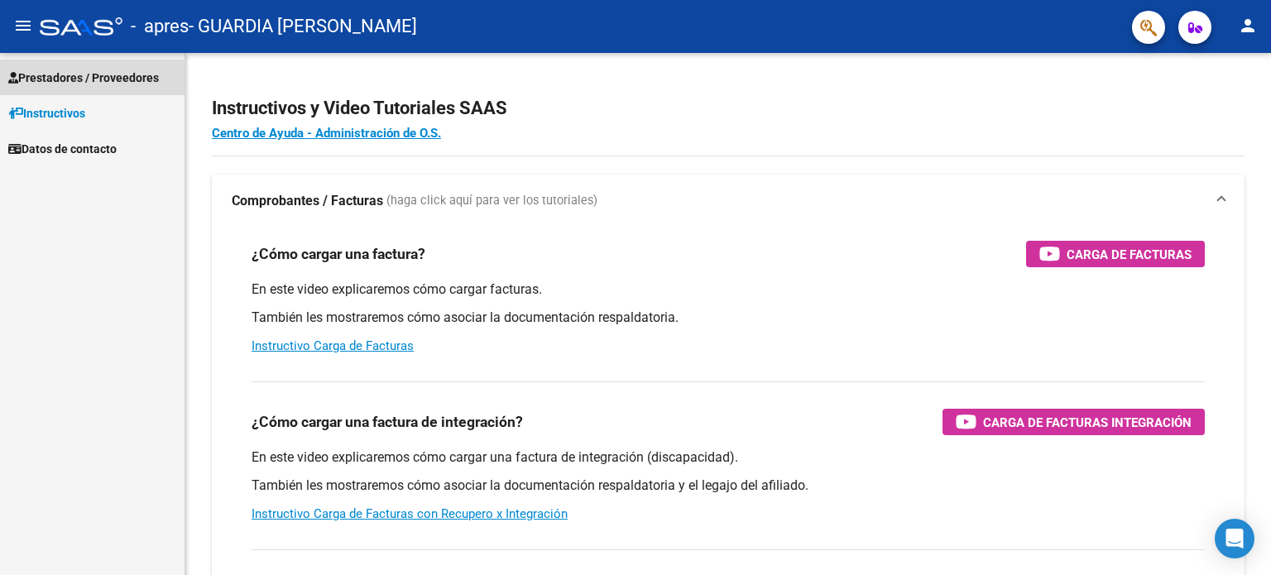
click at [66, 71] on span "Prestadores / Proveedores" at bounding box center [83, 78] width 151 height 18
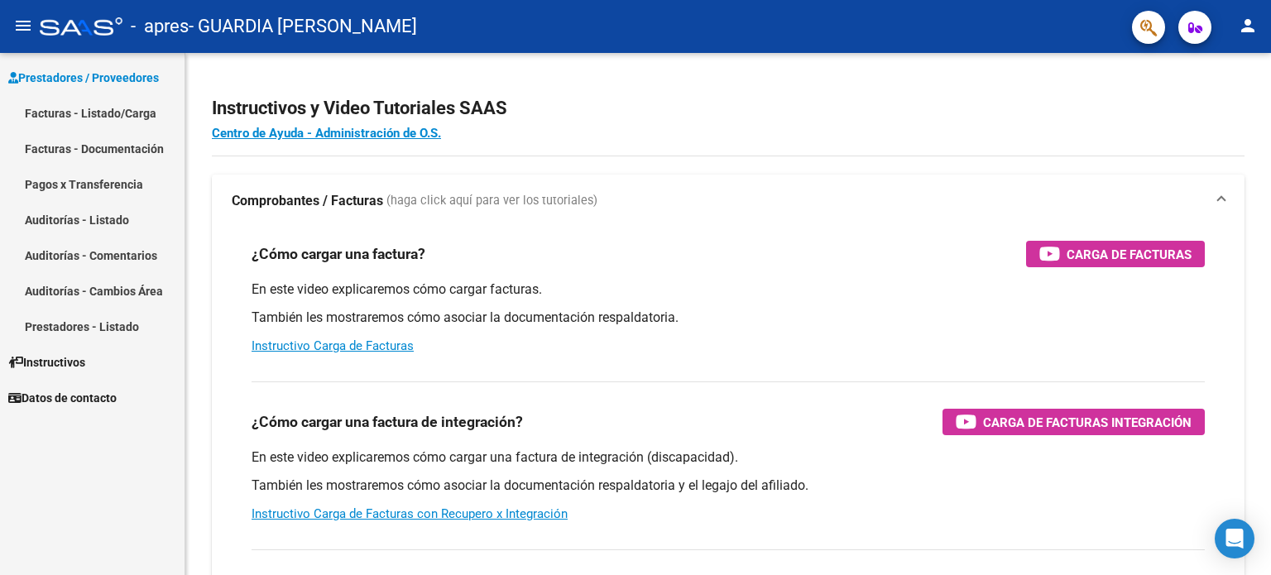
click at [89, 145] on link "Facturas - Documentación" at bounding box center [92, 149] width 185 height 36
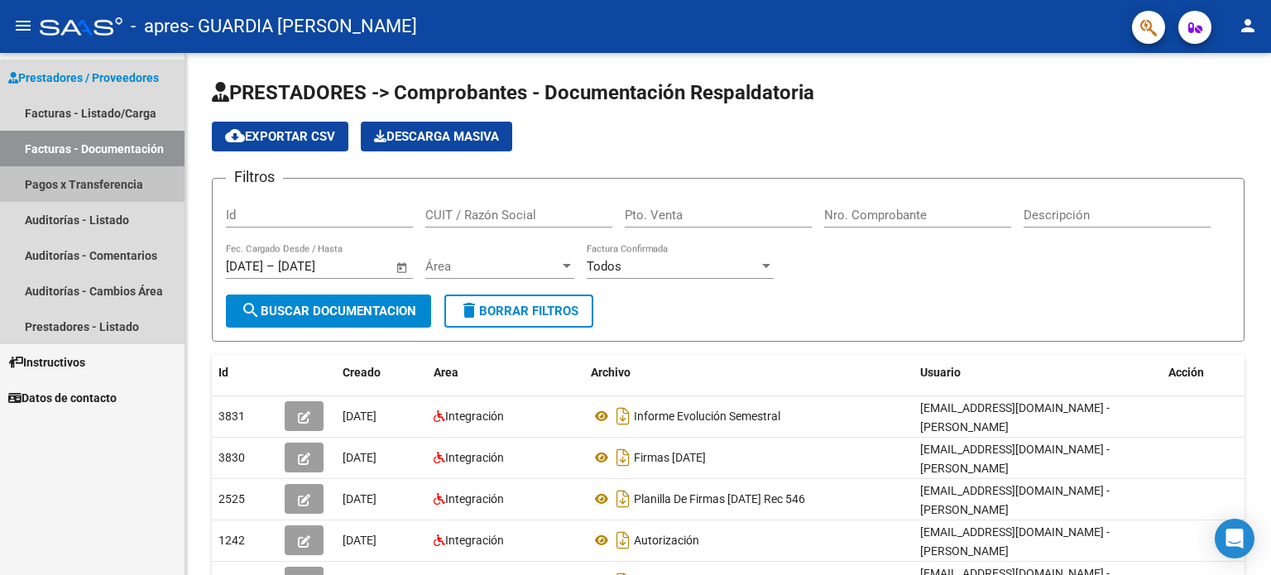
click at [60, 171] on link "Pagos x Transferencia" at bounding box center [92, 184] width 185 height 36
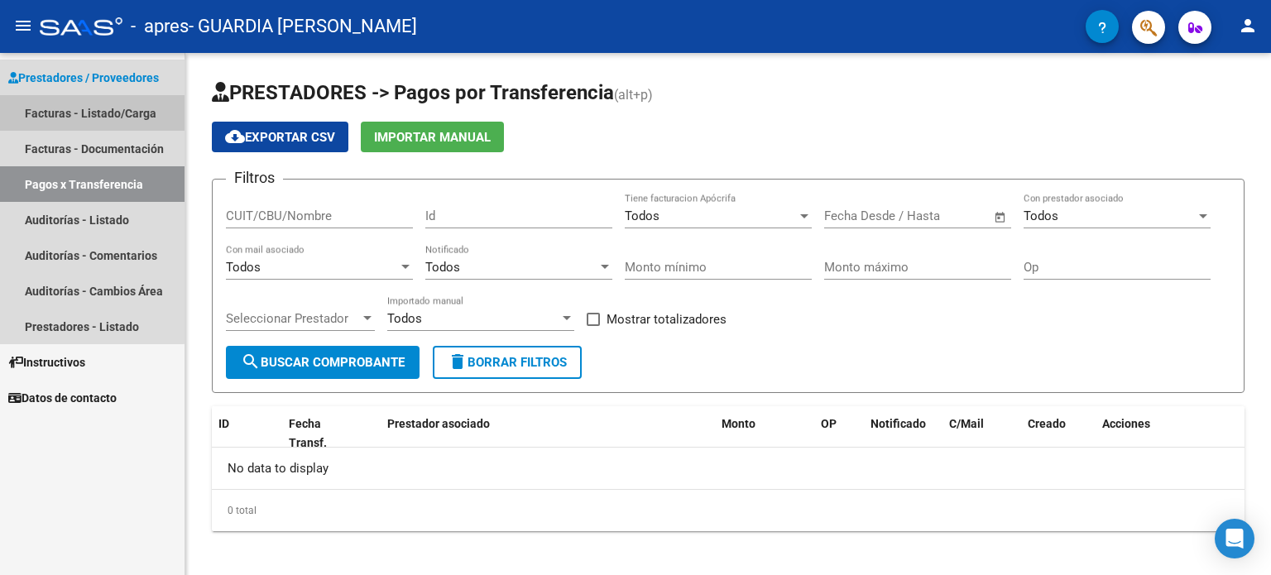
click at [56, 108] on link "Facturas - Listado/Carga" at bounding box center [92, 113] width 185 height 36
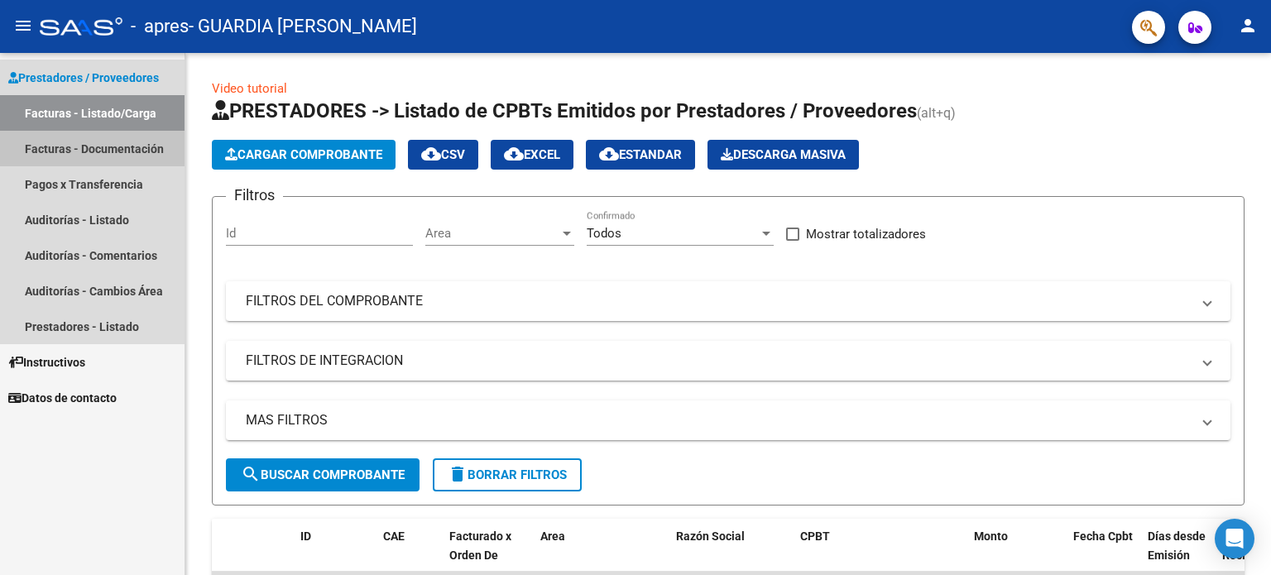
click at [39, 147] on link "Facturas - Documentación" at bounding box center [92, 149] width 185 height 36
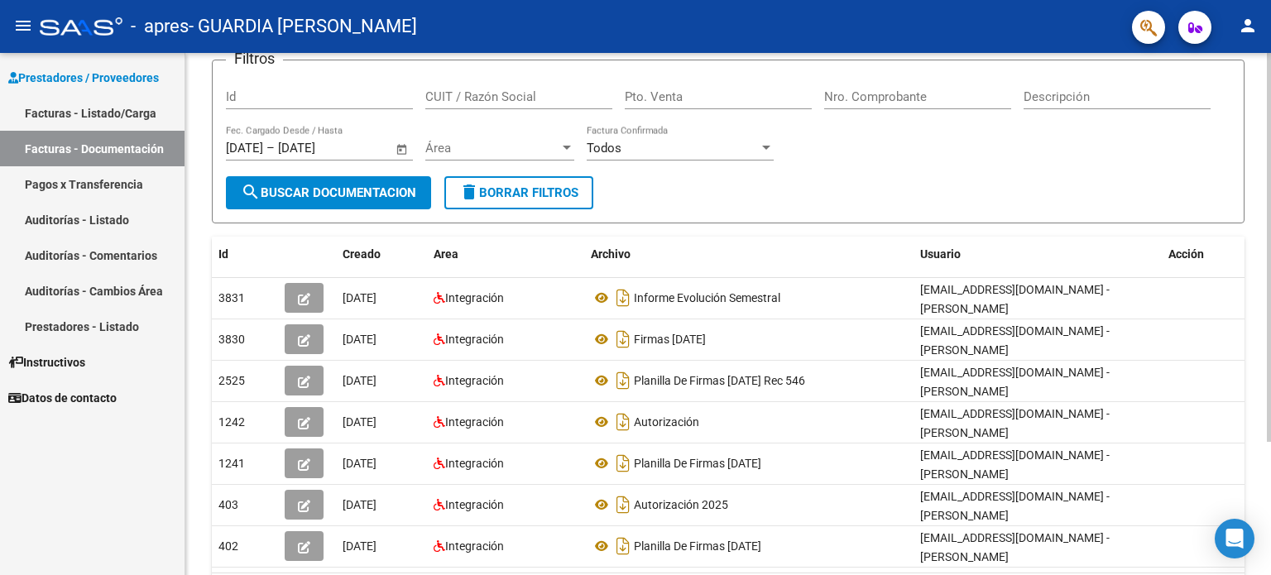
scroll to position [178, 0]
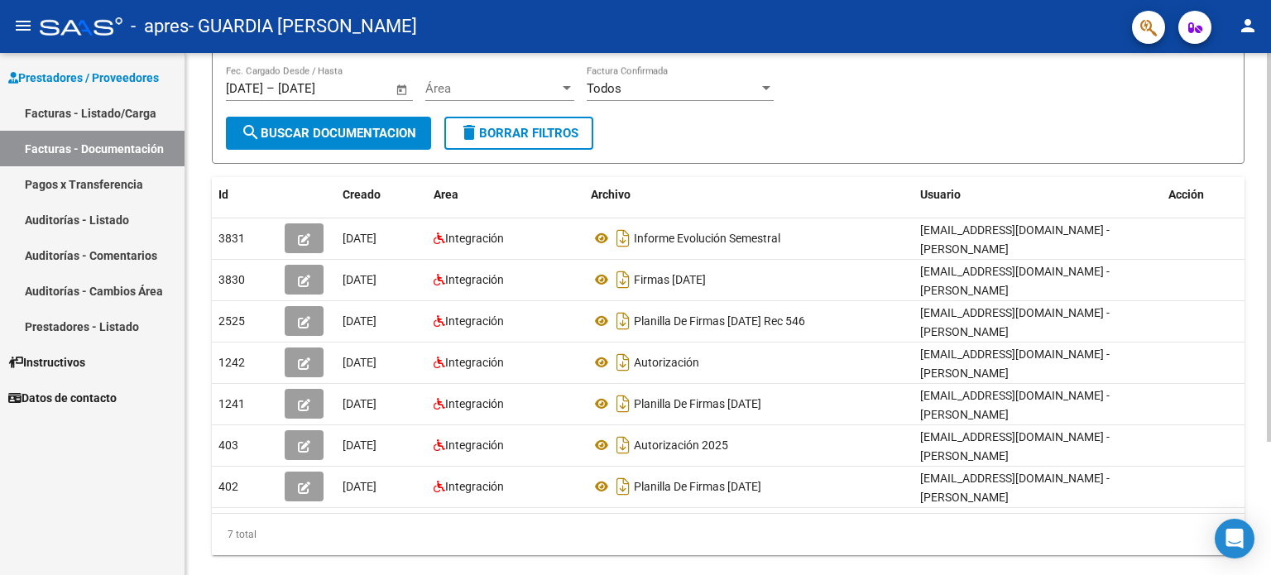
click at [1257, 293] on div "PRESTADORES -> Comprobantes - Documentación Respaldatoria cloud_download Export…" at bounding box center [730, 241] width 1090 height 733
click at [53, 108] on link "Facturas - Listado/Carga" at bounding box center [92, 113] width 185 height 36
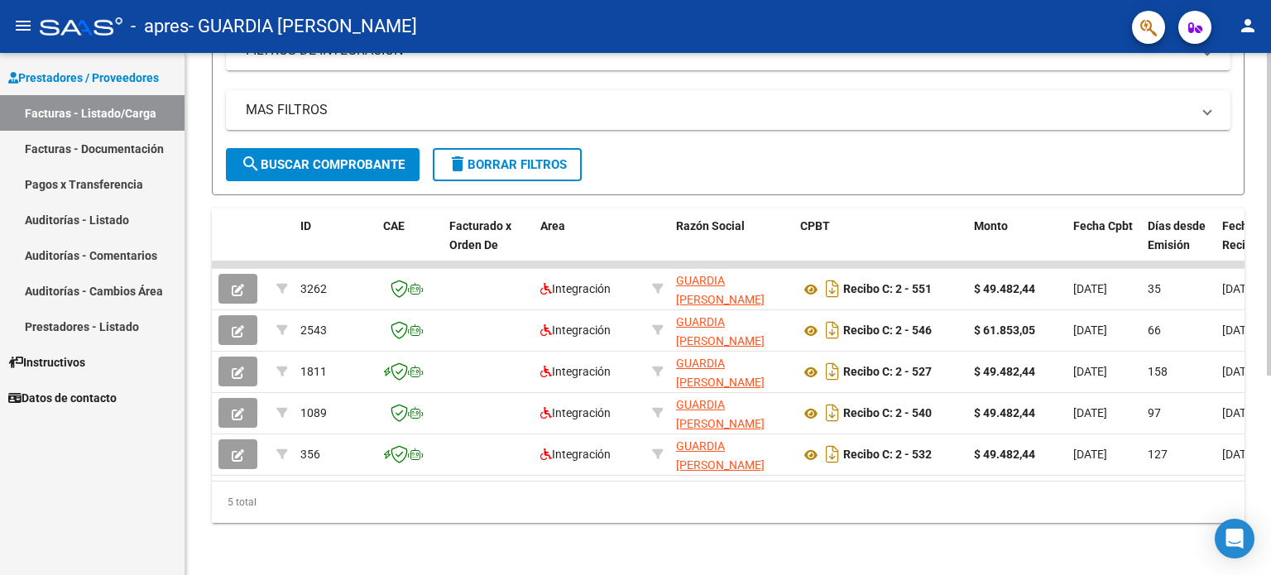
scroll to position [311, 0]
click at [1267, 299] on div at bounding box center [1269, 413] width 4 height 323
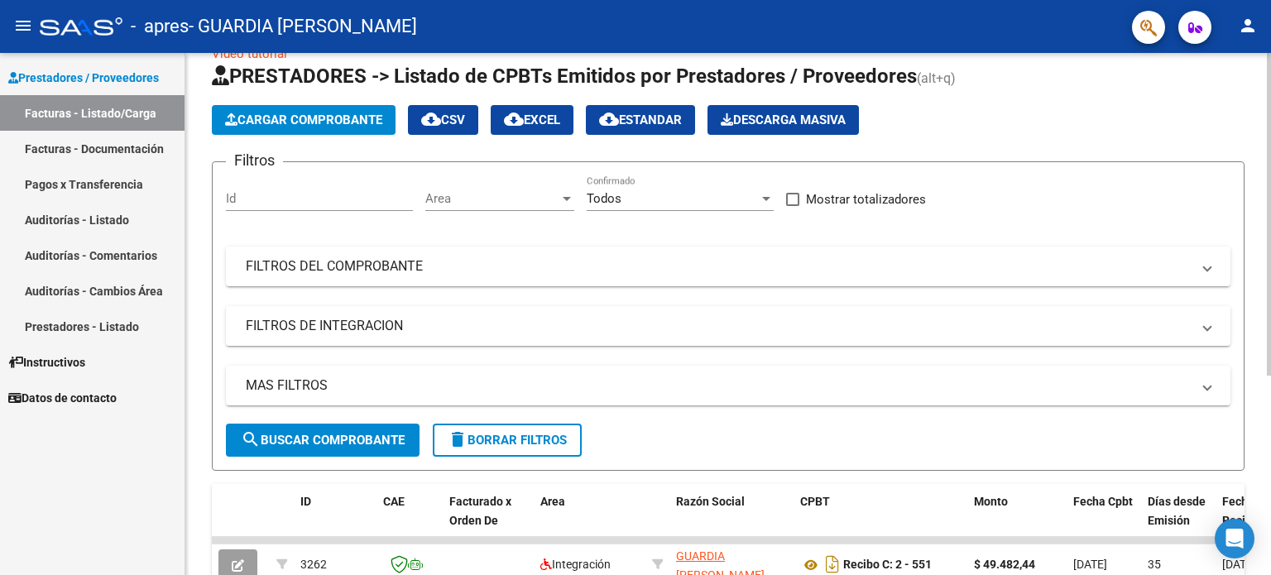
scroll to position [0, 0]
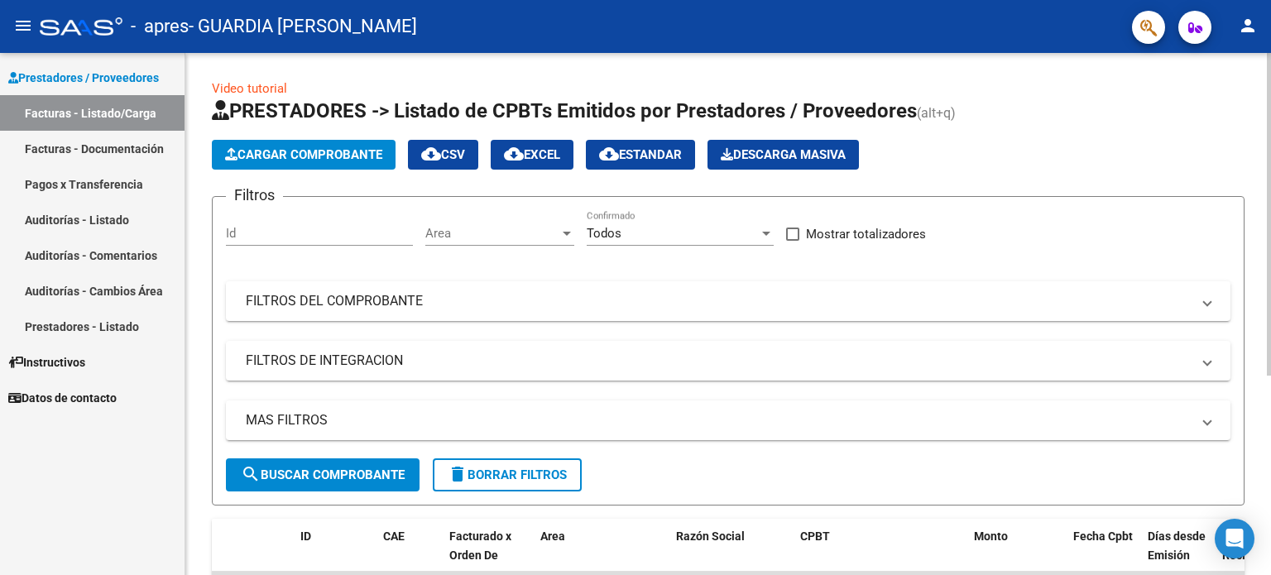
click at [1254, 7] on div "menu - apres - GUARDIA [PERSON_NAME] person Prestadores / Proveedores Facturas …" at bounding box center [635, 287] width 1271 height 575
click at [356, 154] on span "Cargar Comprobante" at bounding box center [303, 154] width 157 height 15
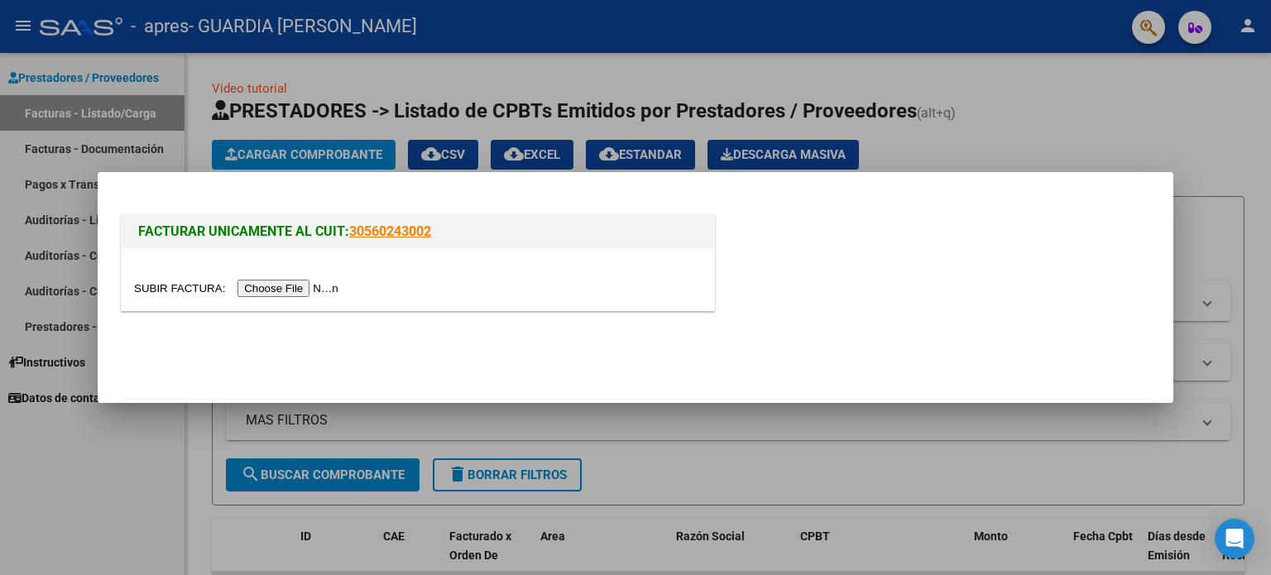
click at [259, 291] on input "file" at bounding box center [238, 288] width 209 height 17
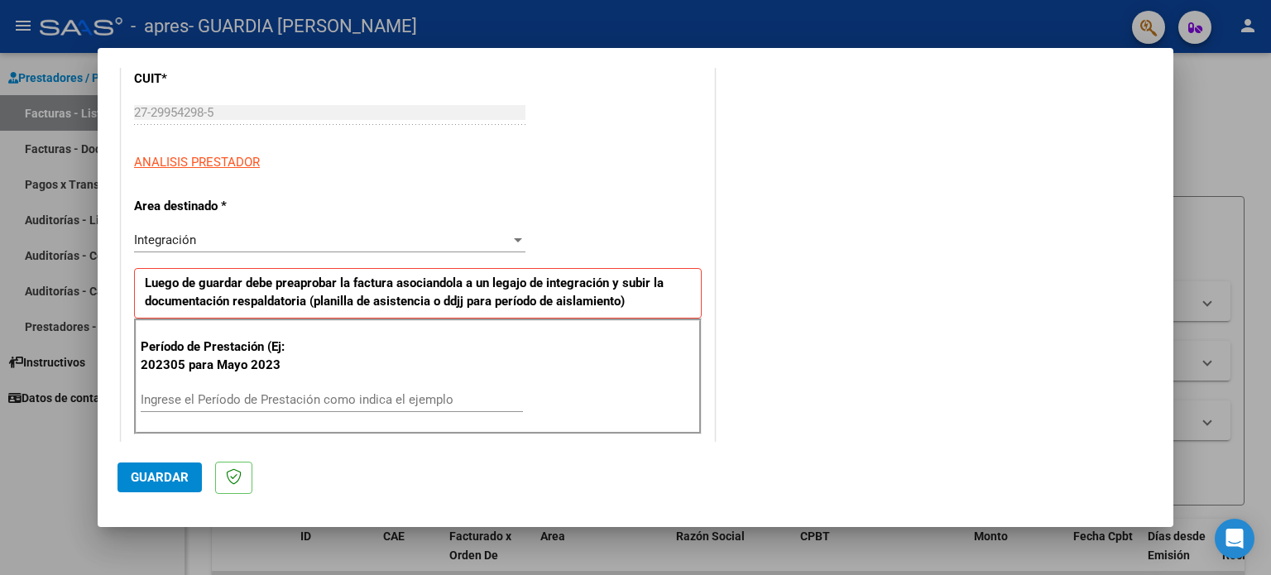
scroll to position [233, 0]
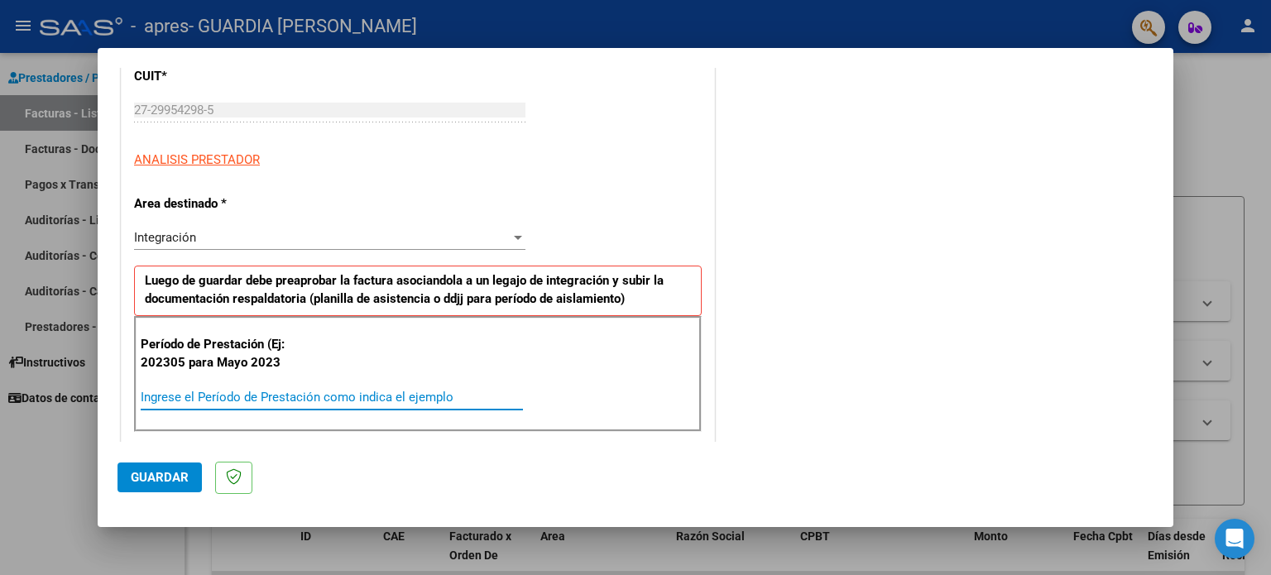
click at [192, 398] on input "Ingrese el Período de Prestación como indica el ejemplo" at bounding box center [332, 397] width 382 height 15
type input "202507"
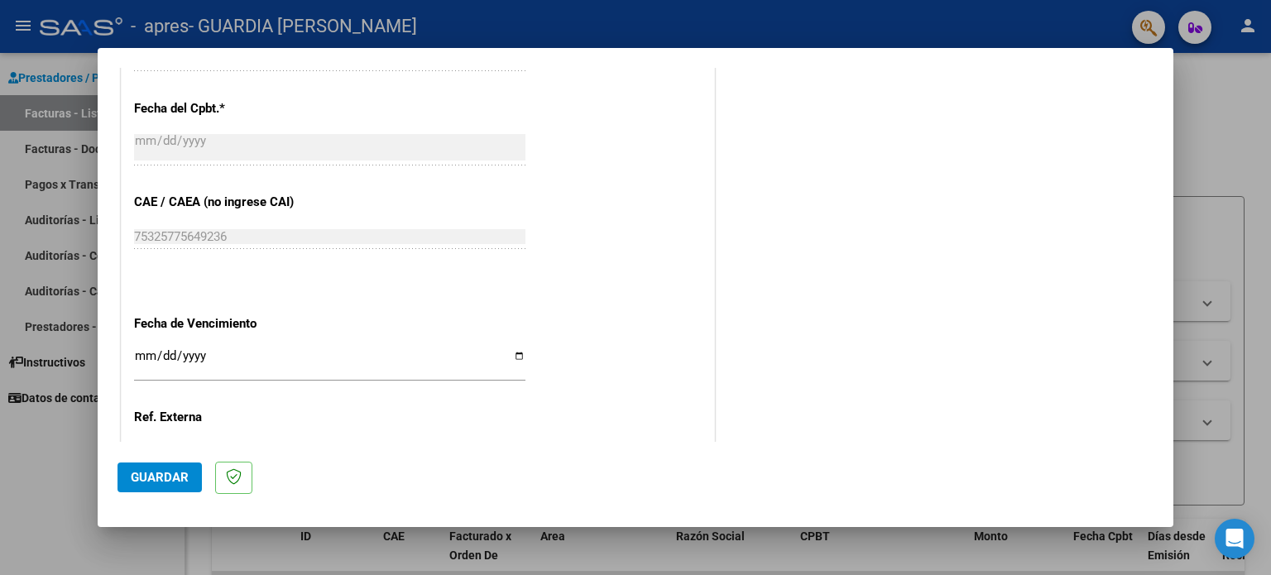
scroll to position [924, 0]
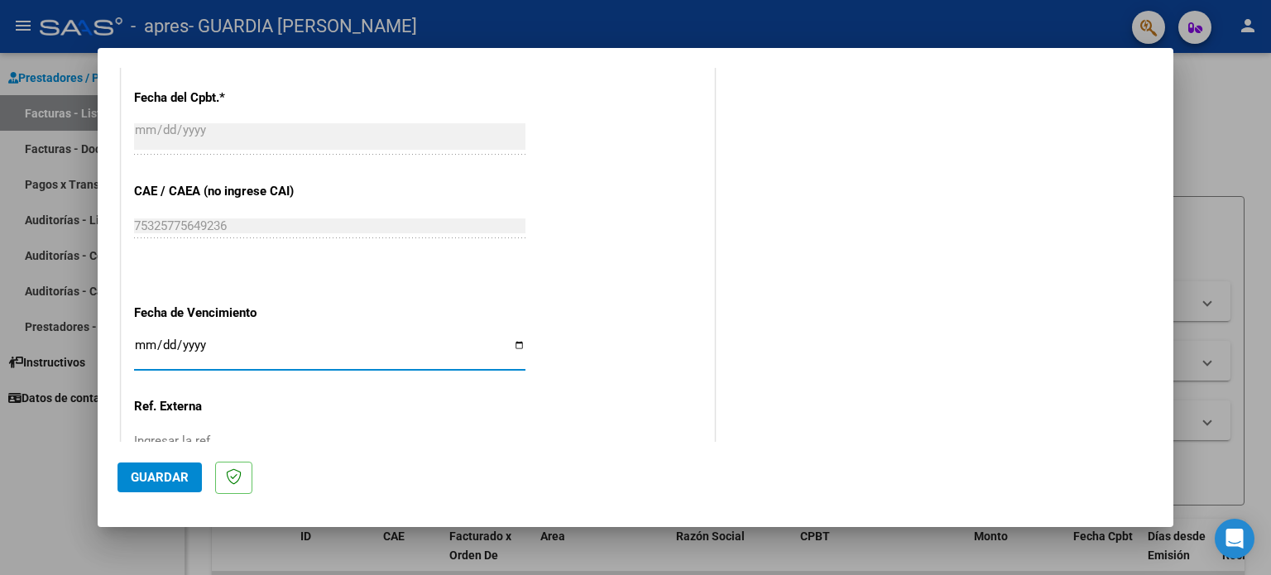
click at [151, 346] on input "Ingresar la fecha" at bounding box center [329, 351] width 391 height 26
type input "[DATE]"
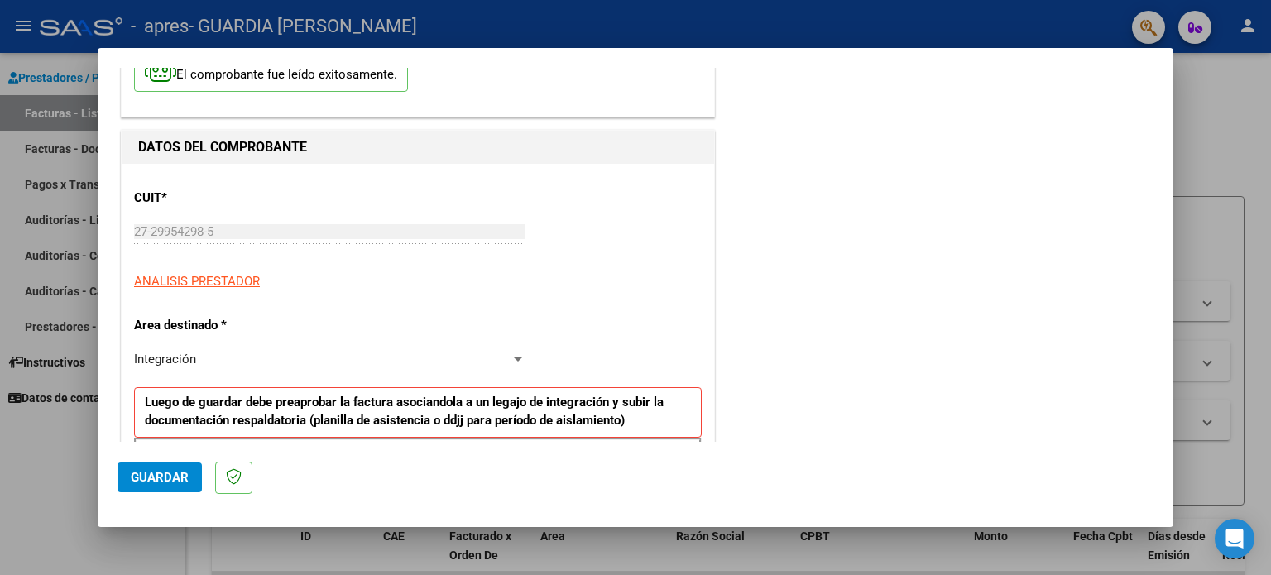
scroll to position [0, 0]
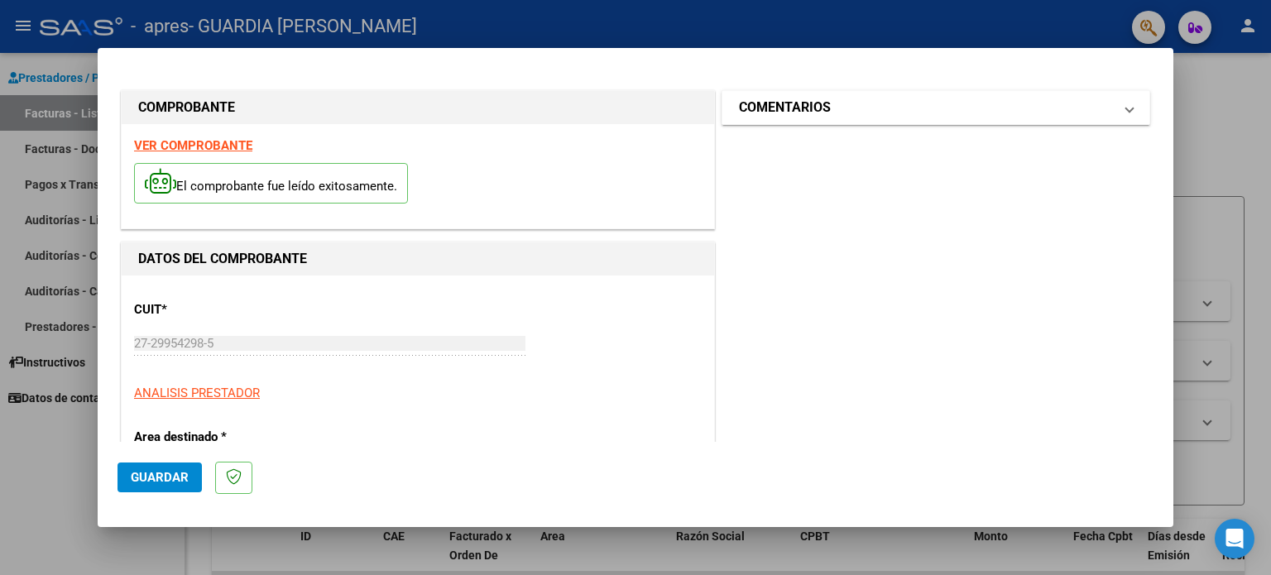
click at [1126, 110] on span at bounding box center [1129, 108] width 7 height 20
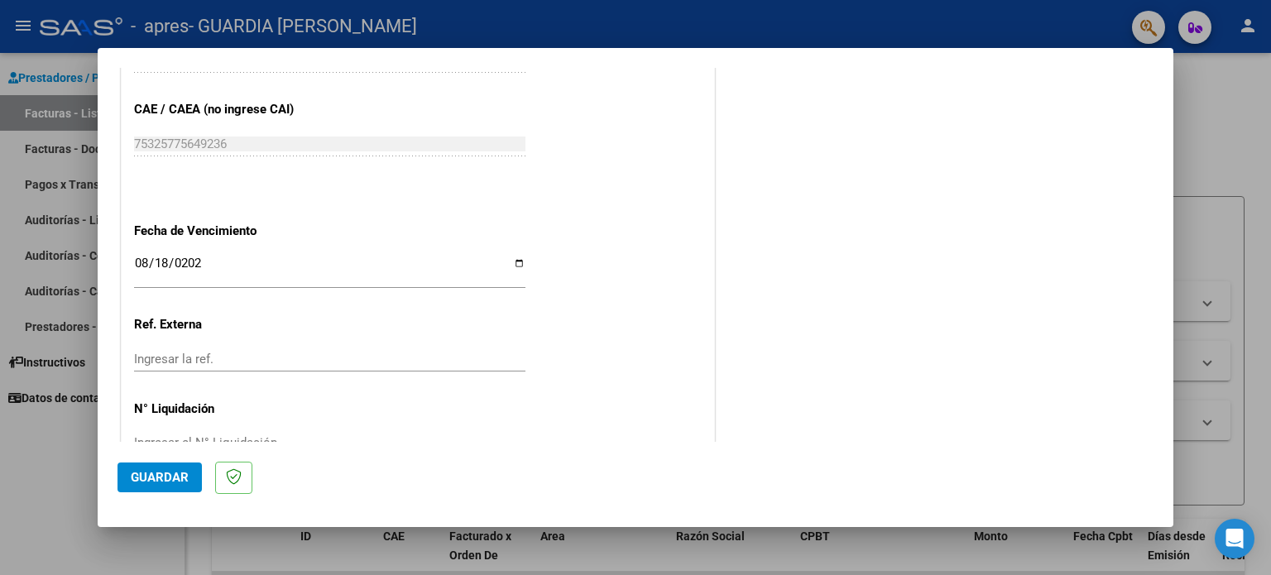
scroll to position [1049, 0]
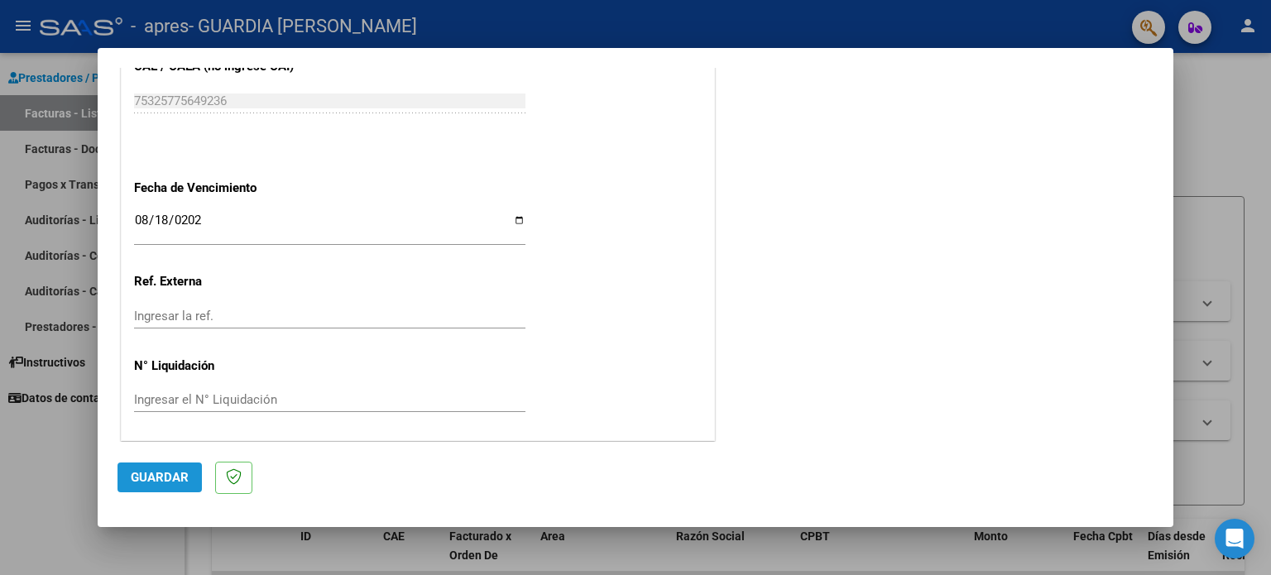
click at [146, 484] on span "Guardar" at bounding box center [160, 477] width 58 height 15
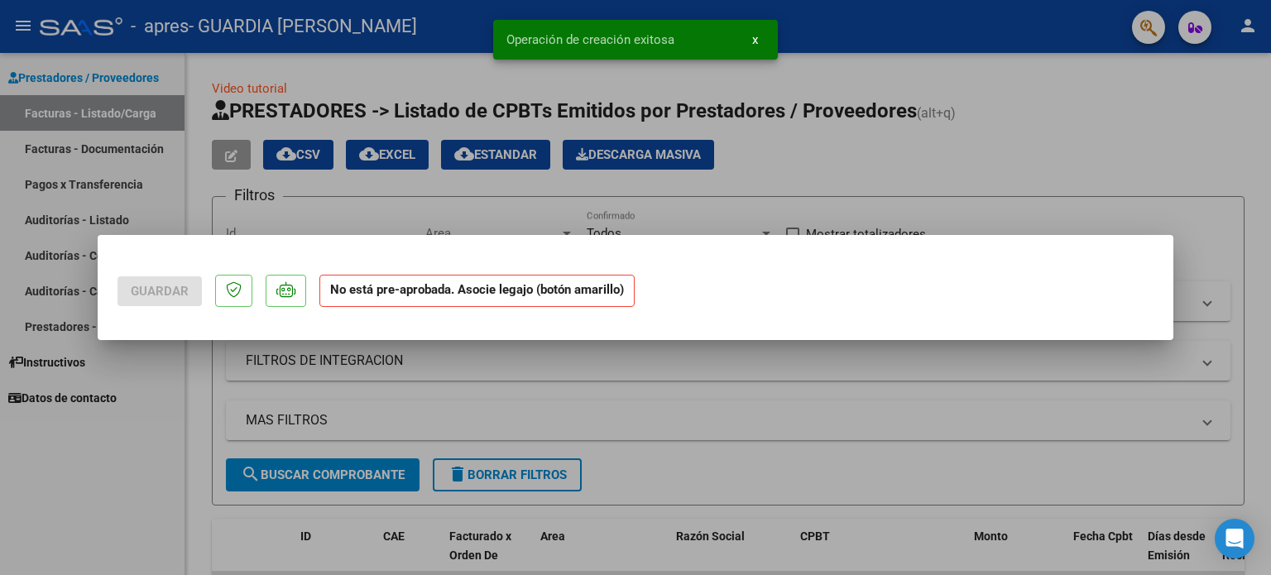
scroll to position [0, 0]
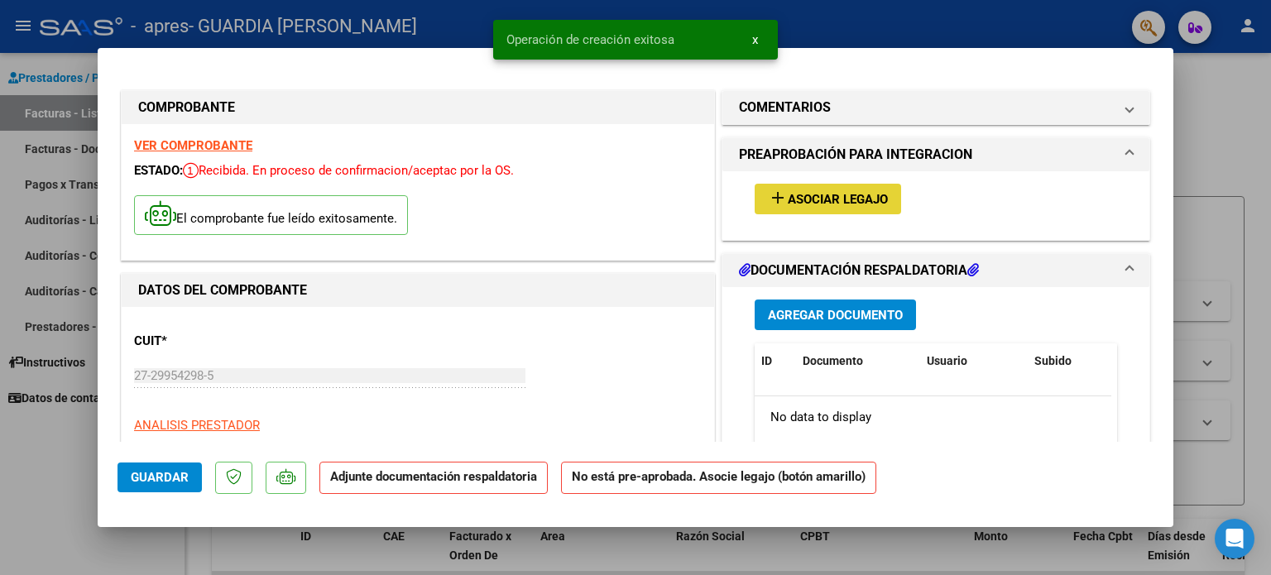
click at [857, 202] on span "Asociar Legajo" at bounding box center [838, 199] width 100 height 15
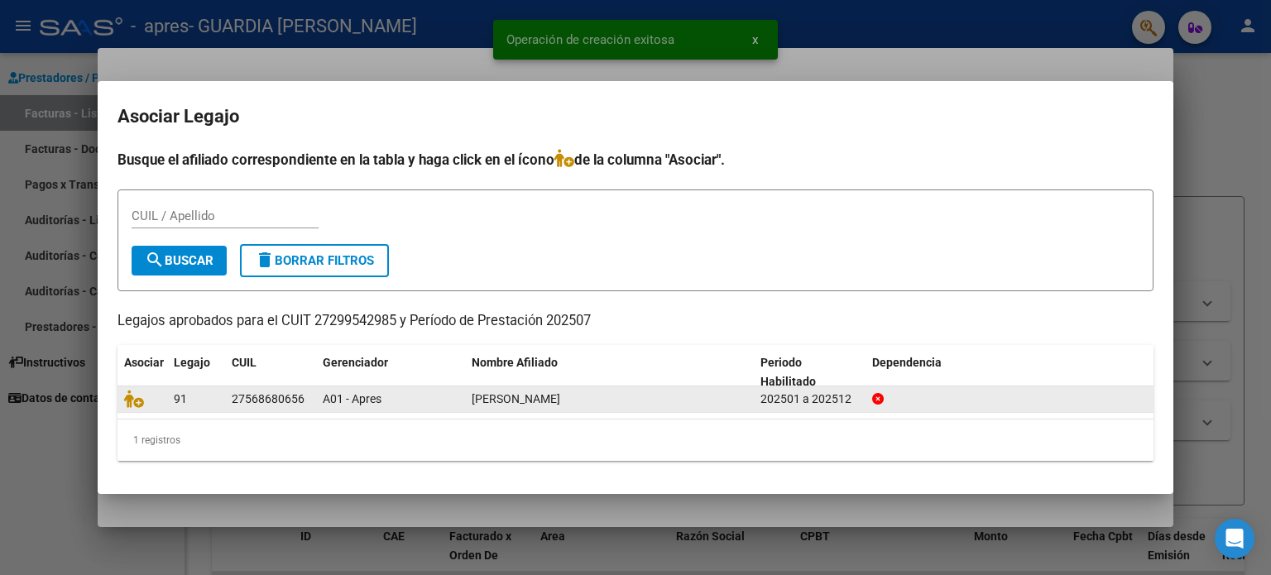
click at [524, 404] on span "[PERSON_NAME]" at bounding box center [516, 398] width 89 height 13
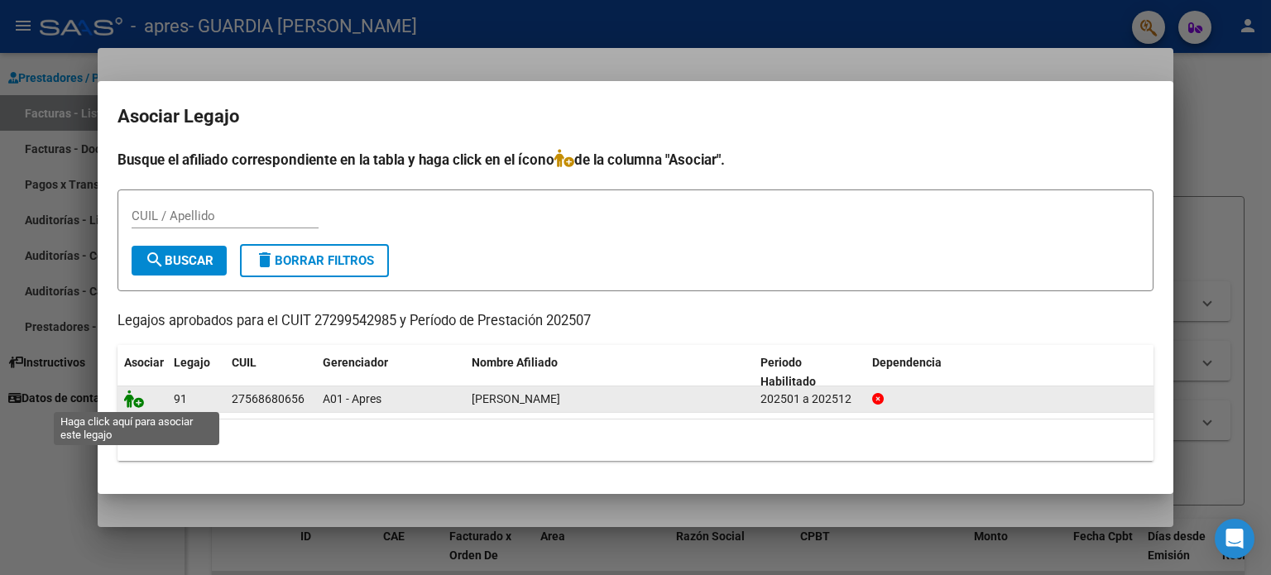
click at [137, 395] on icon at bounding box center [134, 399] width 20 height 18
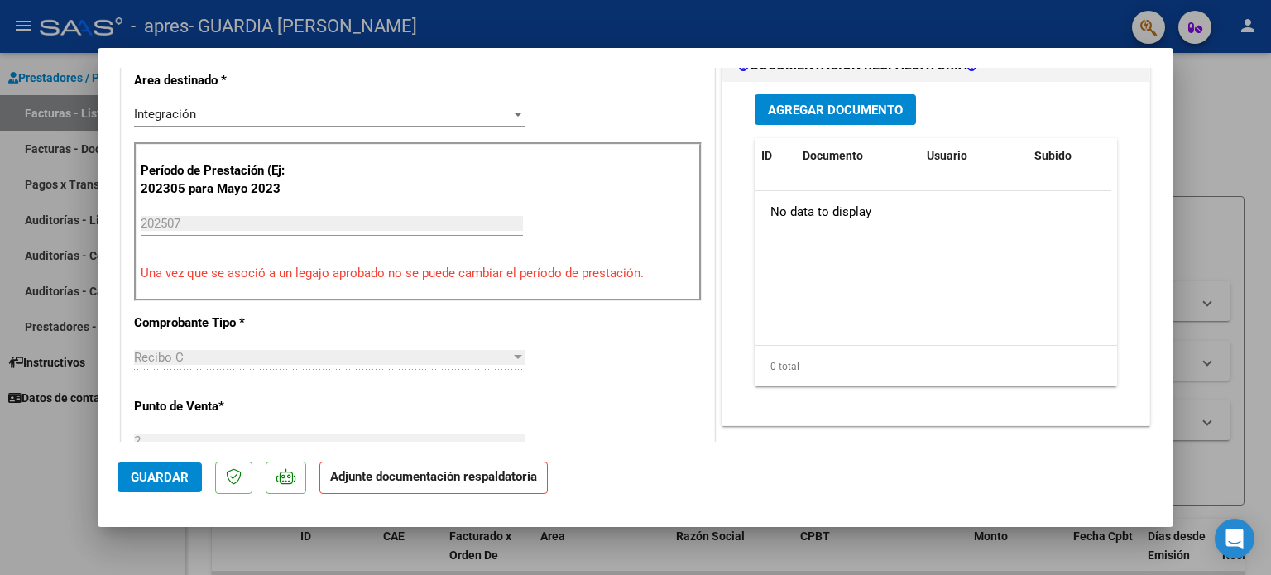
scroll to position [428, 0]
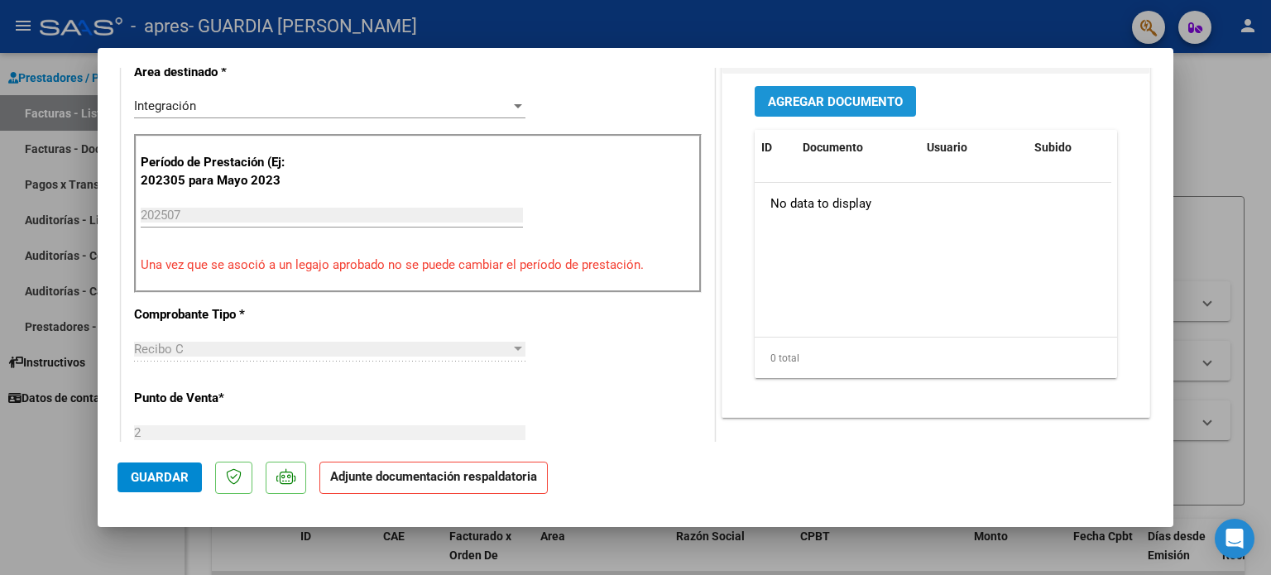
click at [805, 105] on span "Agregar Documento" at bounding box center [835, 101] width 135 height 15
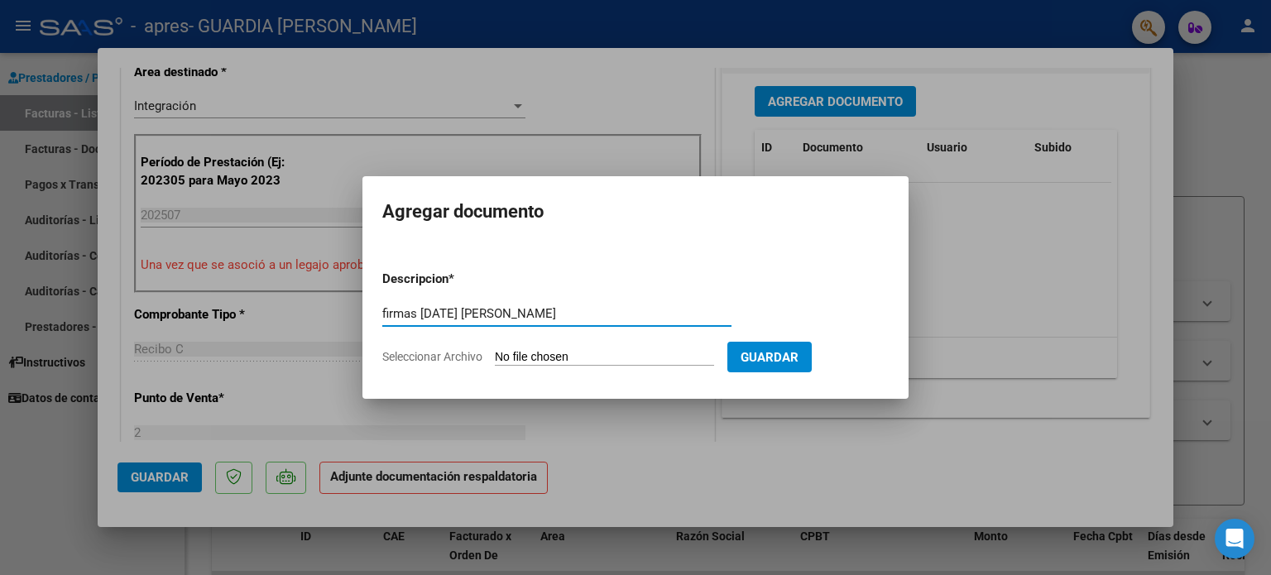
type input "firmas [DATE] [PERSON_NAME]"
click at [616, 356] on input "Seleccionar Archivo" at bounding box center [604, 358] width 219 height 16
type input "C:\fakepath\firmas [PERSON_NAME].pdf"
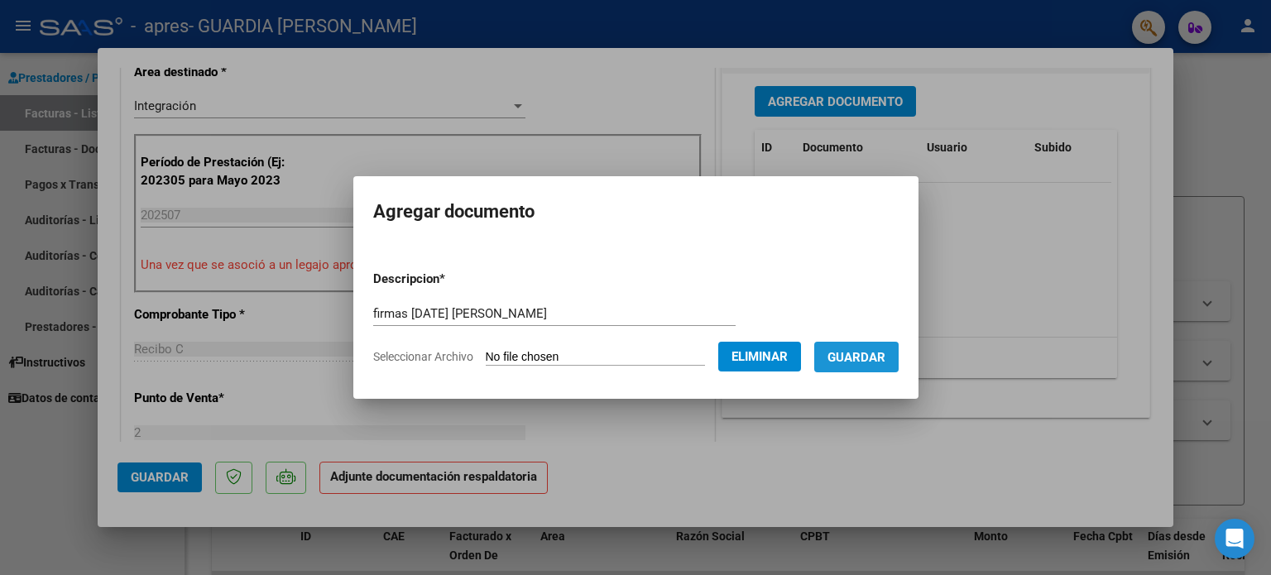
click at [867, 361] on span "Guardar" at bounding box center [856, 357] width 58 height 15
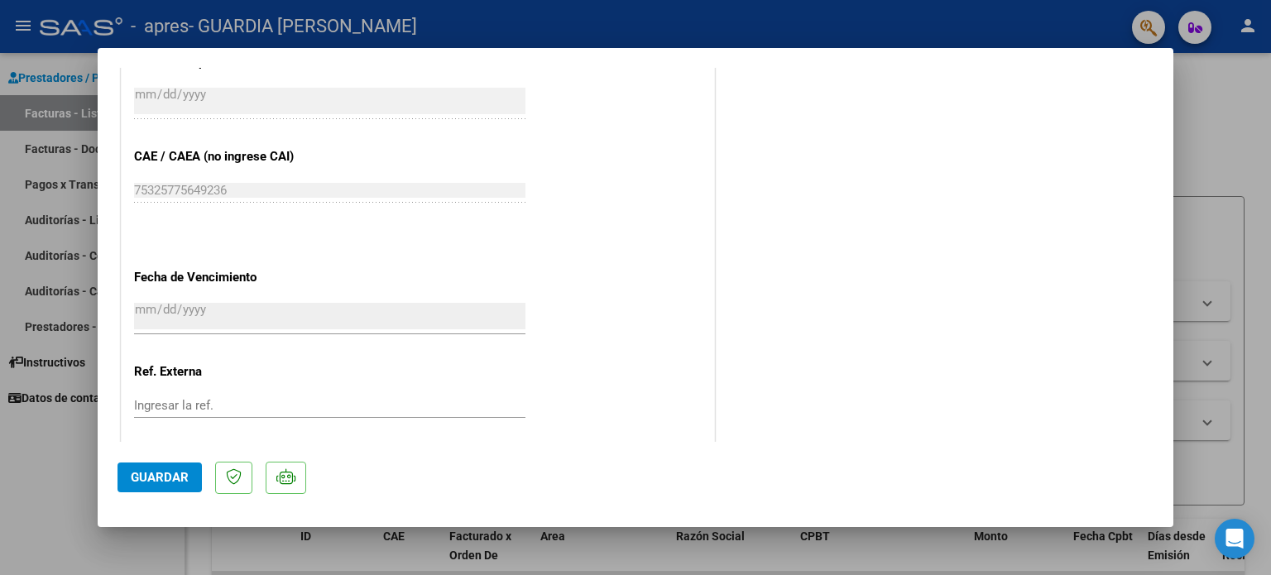
scroll to position [1106, 0]
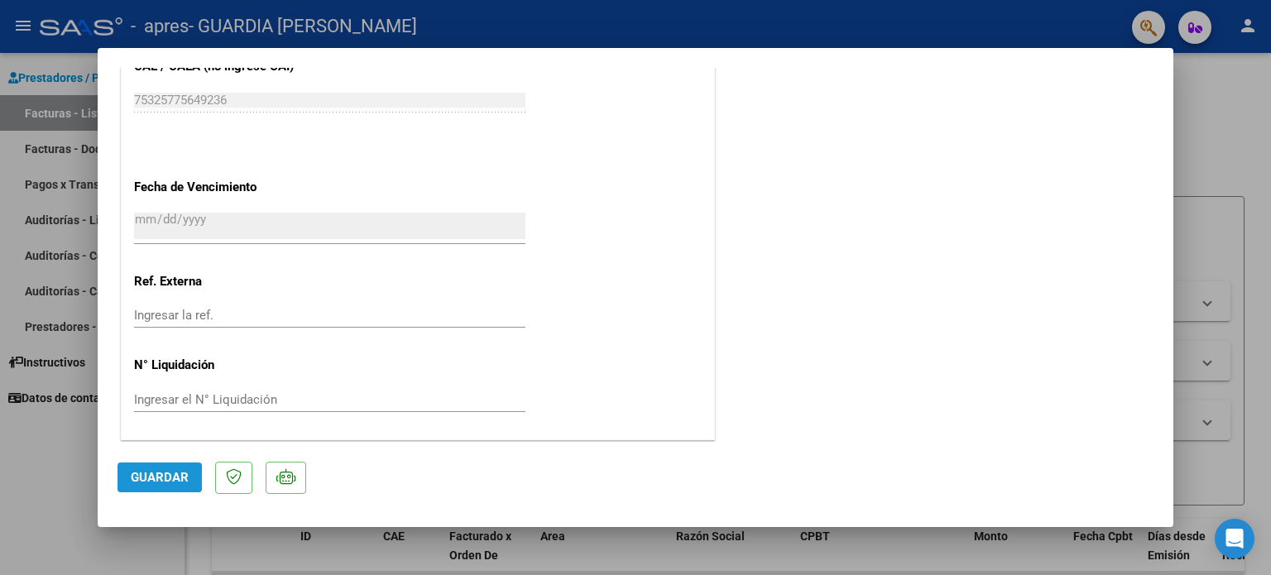
click at [139, 486] on button "Guardar" at bounding box center [160, 478] width 84 height 30
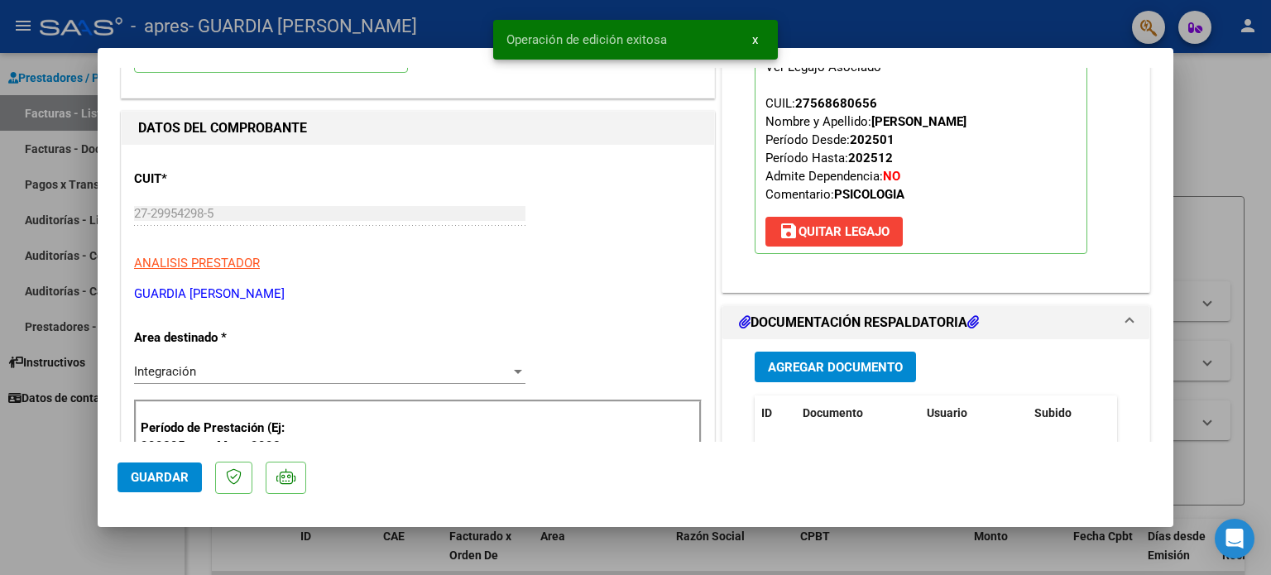
scroll to position [0, 0]
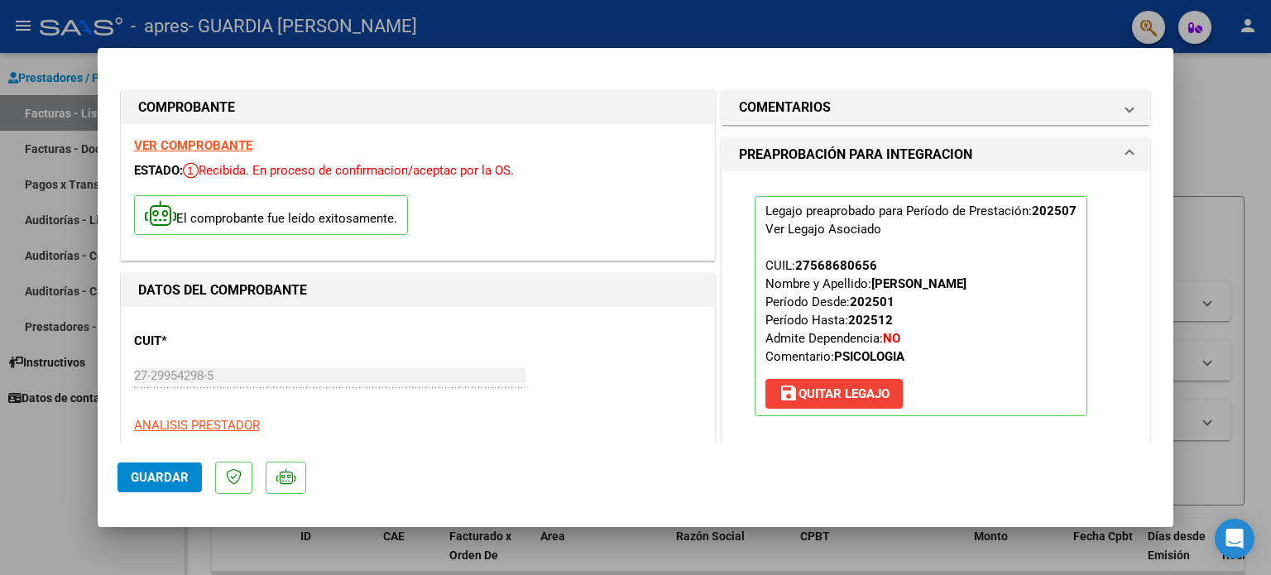
click at [592, 41] on div at bounding box center [635, 287] width 1271 height 575
type input "$ 0,00"
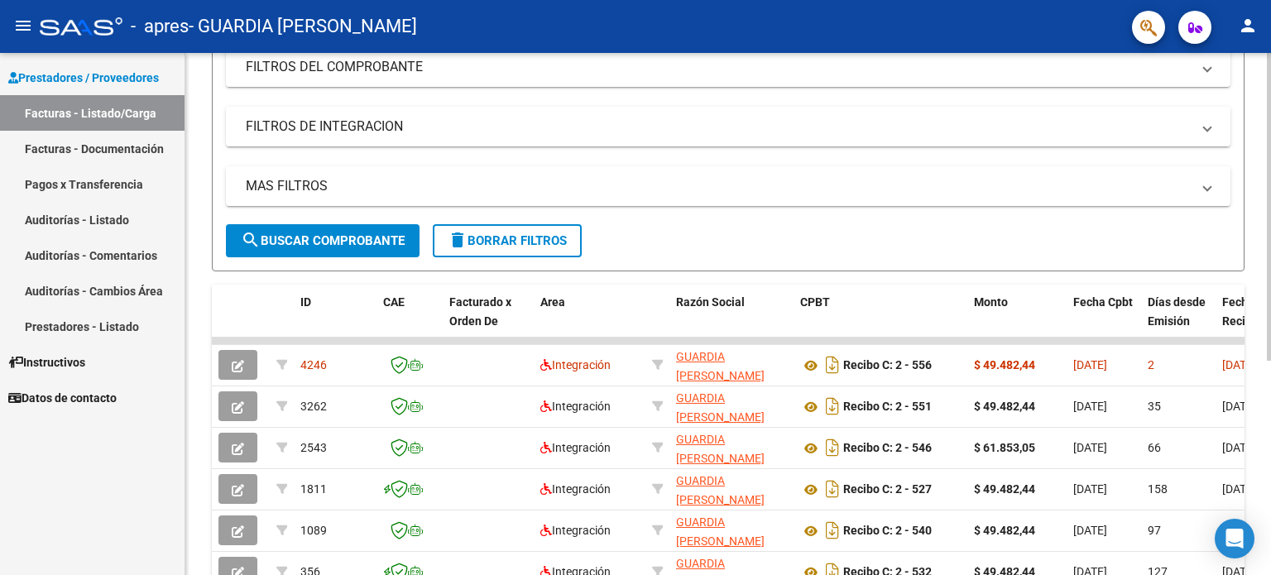
scroll to position [235, 0]
click at [1270, 320] on div at bounding box center [1269, 350] width 4 height 308
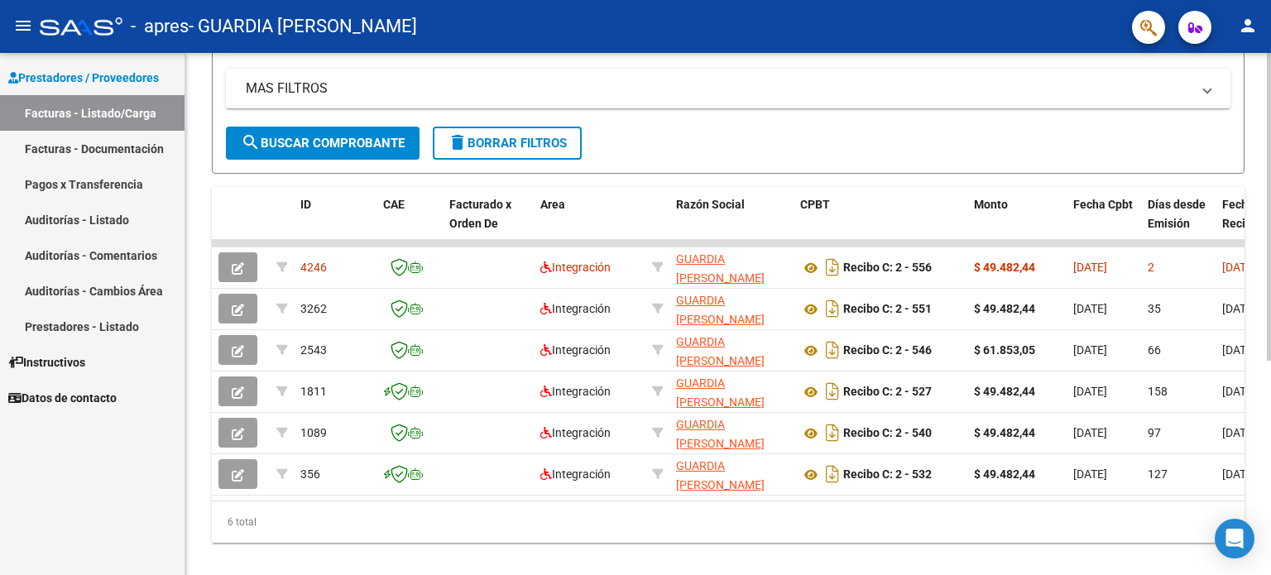
scroll to position [333, 0]
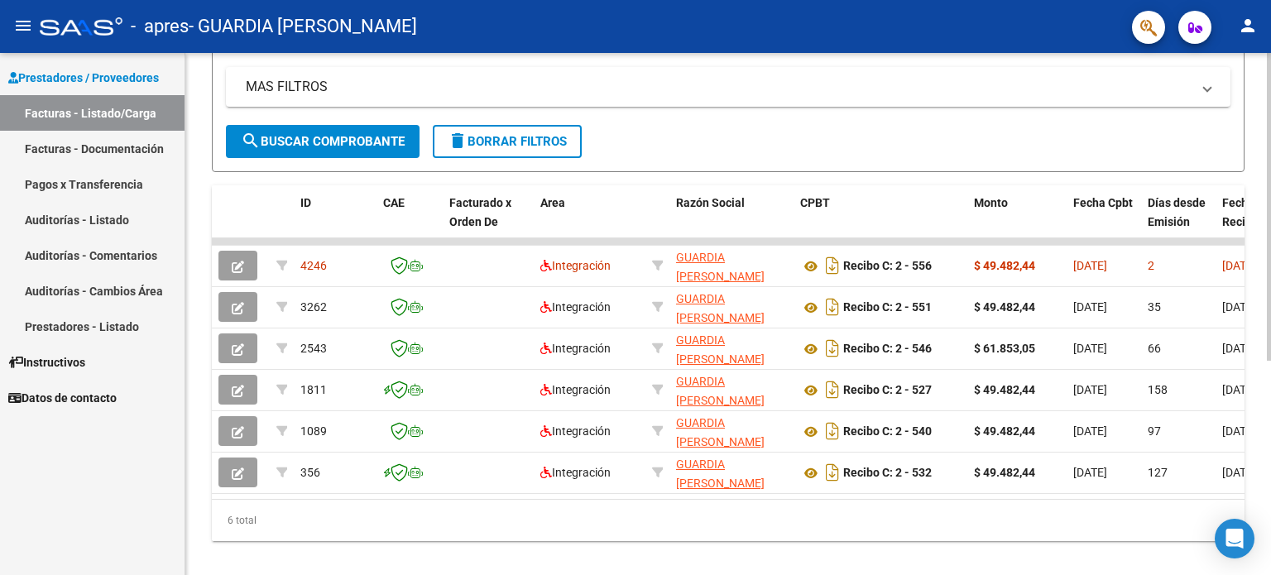
click at [1270, 377] on div at bounding box center [1269, 410] width 4 height 308
